Goal: Information Seeking & Learning: Learn about a topic

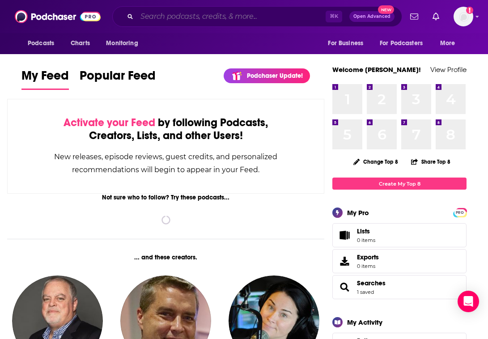
click at [235, 13] on input "Search podcasts, credits, & more..." at bounding box center [231, 16] width 189 height 14
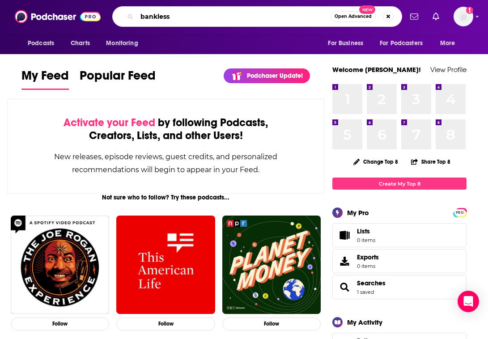
type input "bankless"
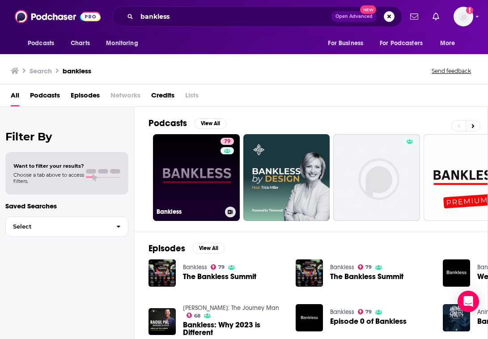
click at [187, 186] on link "79 Bankless" at bounding box center [196, 177] width 87 height 87
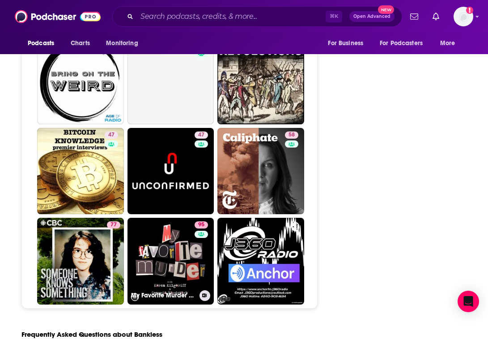
scroll to position [3846, 0]
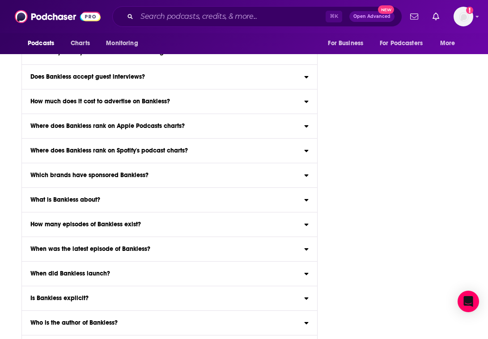
click at [304, 172] on div "Which brands have sponsored Bankless?" at bounding box center [169, 175] width 295 height 6
click at [0, 0] on input "Which brands have sponsored Bankless? Click here to view sponsor history for Ba…" at bounding box center [0, 0] width 0 height 0
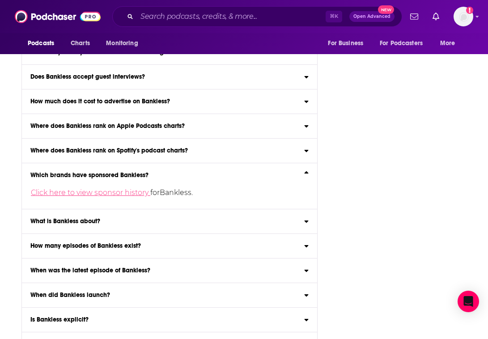
click at [121, 188] on link "Click here to view sponsor history" at bounding box center [91, 192] width 120 height 9
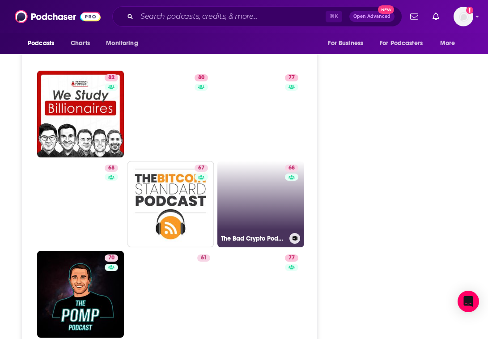
scroll to position [1977, 0]
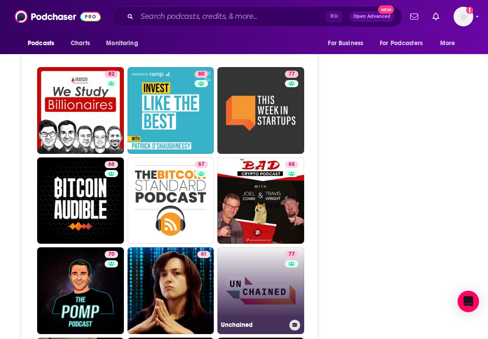
click at [240, 248] on link "77 Unchained" at bounding box center [261, 291] width 87 height 87
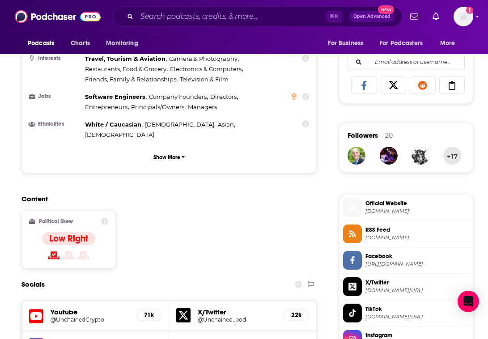
scroll to position [546, 0]
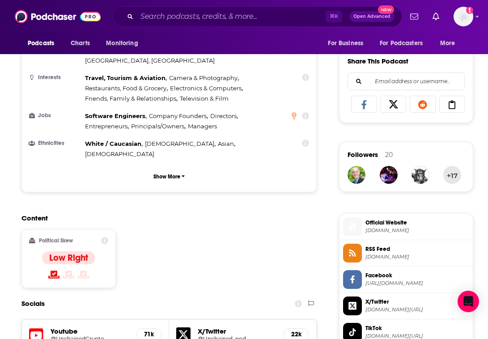
type input "[URL][DOMAIN_NAME]"
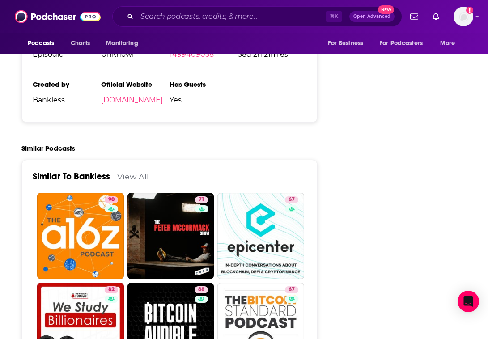
scroll to position [1493, 0]
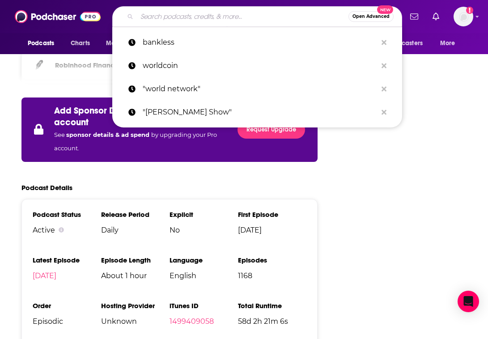
click at [176, 18] on input "Search podcasts, credits, & more..." at bounding box center [243, 16] width 212 height 14
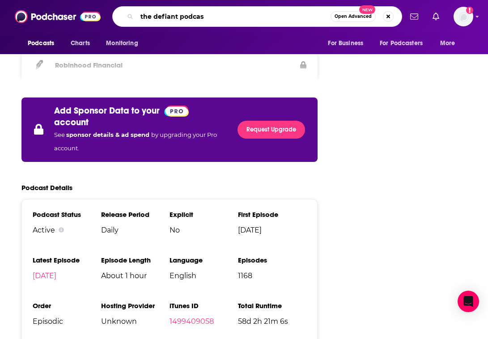
type input "the defiant podcast"
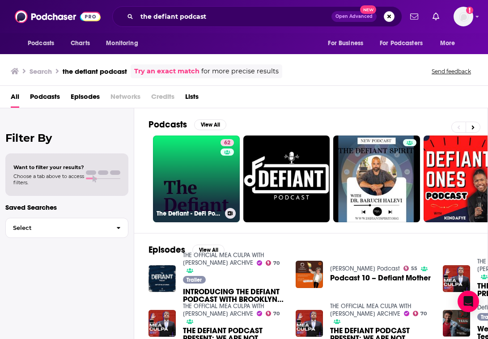
click at [184, 162] on link "62 The Defiant - DeFi Podcast" at bounding box center [196, 179] width 87 height 87
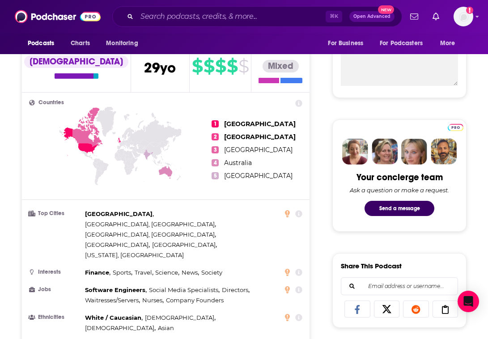
scroll to position [342, 0]
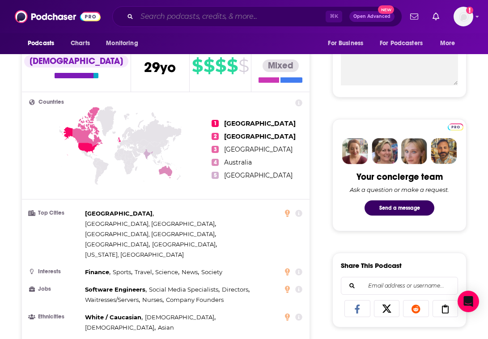
click at [171, 16] on input "Search podcasts, credits, & more..." at bounding box center [231, 16] width 189 height 14
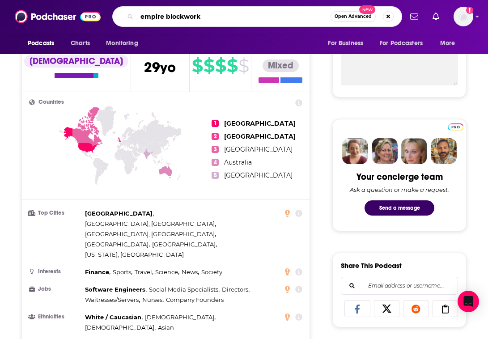
type input "empire blockworks"
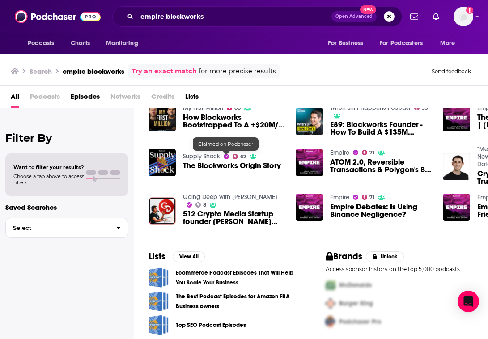
scroll to position [36, 0]
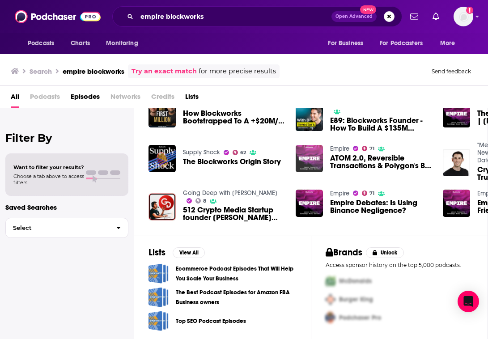
click at [306, 154] on img "ATOM 2.0, Reversible Transactions & Polygon's BD Game | Blockworks Research" at bounding box center [309, 158] width 27 height 27
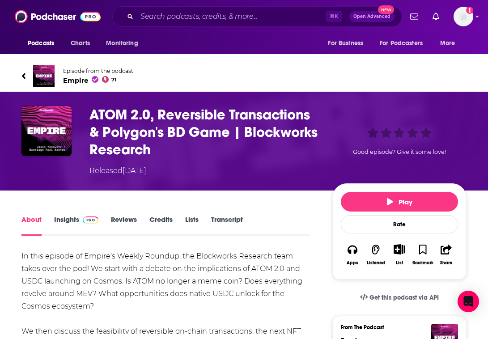
click at [62, 77] on link "Episode from the podcast Empire 71" at bounding box center [243, 75] width 445 height 21
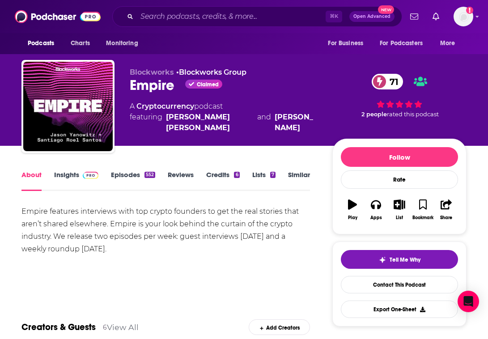
click at [75, 170] on div "About Insights Episodes 552 Reviews Credits 6 Lists 7 Similar" at bounding box center [165, 180] width 289 height 22
click at [66, 175] on link "Insights" at bounding box center [76, 181] width 44 height 21
